Goal: Find specific page/section: Find specific page/section

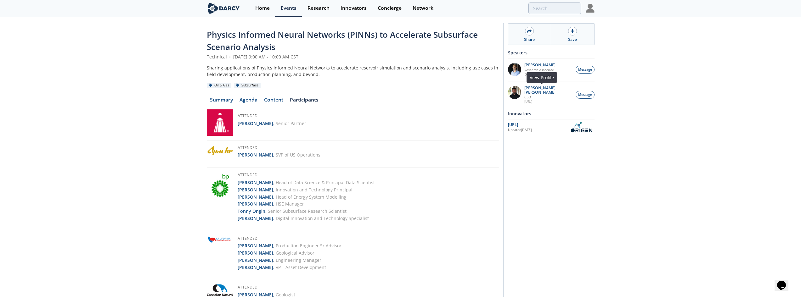
click at [536, 99] on p "OriGen.AI" at bounding box center [548, 101] width 48 height 4
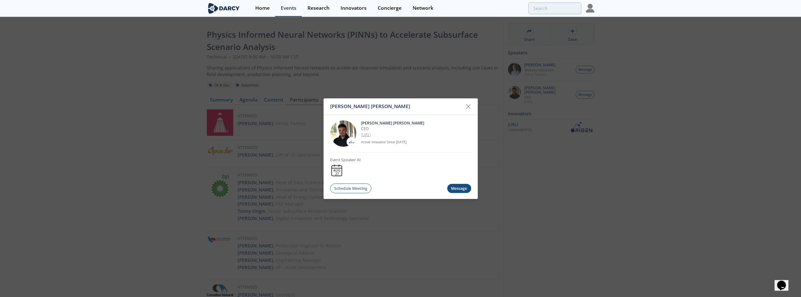
drag, startPoint x: 384, startPoint y: 134, endPoint x: 362, endPoint y: 134, distance: 22.3
click at [362, 134] on p "OriGen.AI" at bounding box center [416, 135] width 110 height 6
copy link "OriGen.AI"
